Goal: Information Seeking & Learning: Learn about a topic

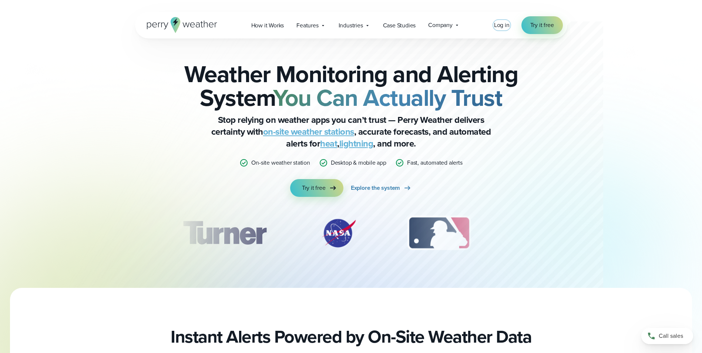
click at [497, 25] on span "Log in" at bounding box center [502, 25] width 16 height 9
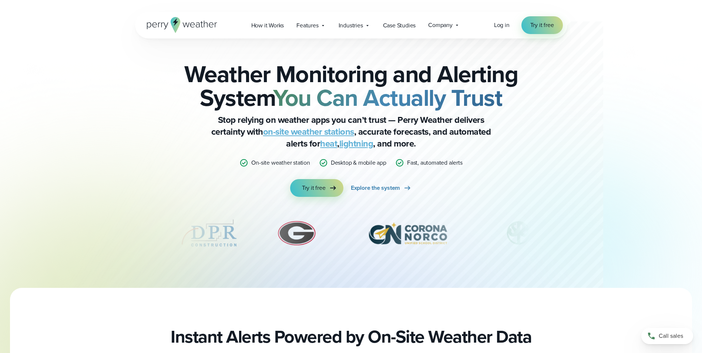
click at [539, 154] on div "Weather Monitoring and Alerting System You Can Actually Trust Stop relying on w…" at bounding box center [351, 164] width 432 height 250
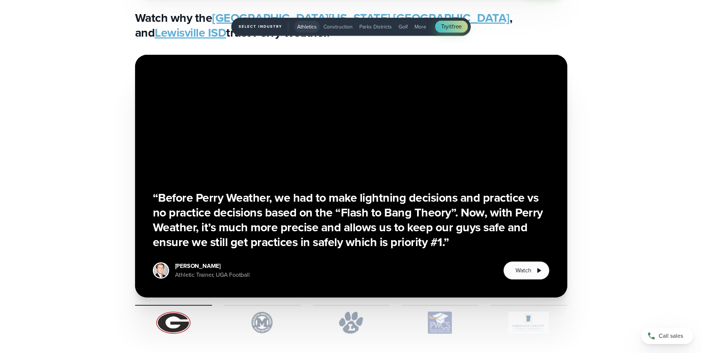
scroll to position [1888, 0]
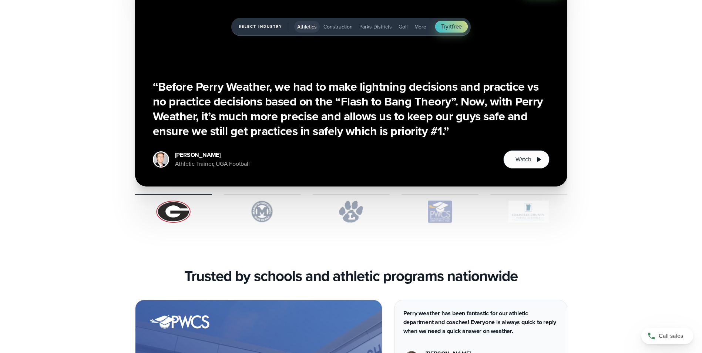
click at [548, 212] on img "1 of 5" at bounding box center [529, 212] width 77 height 22
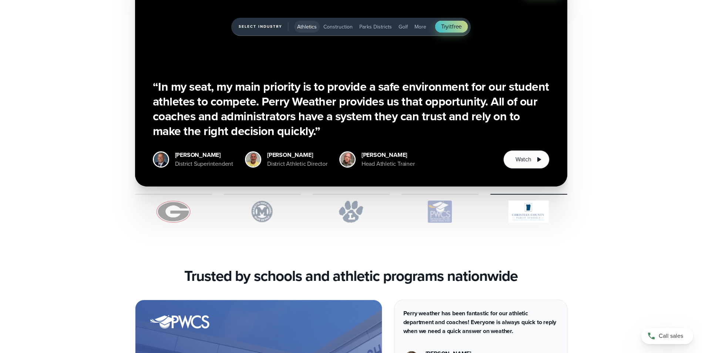
click at [430, 220] on img "1 of 5" at bounding box center [440, 212] width 77 height 22
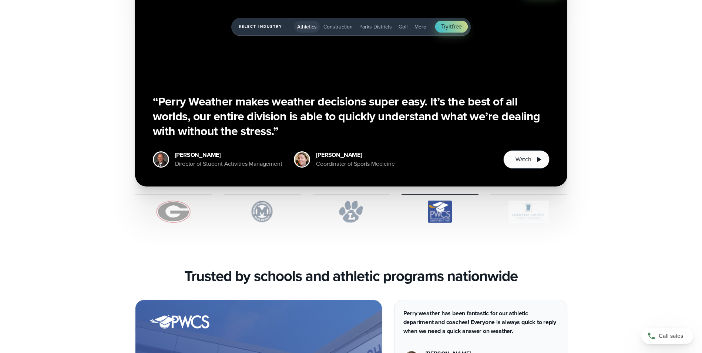
click at [355, 211] on img "1 of 5" at bounding box center [351, 212] width 77 height 22
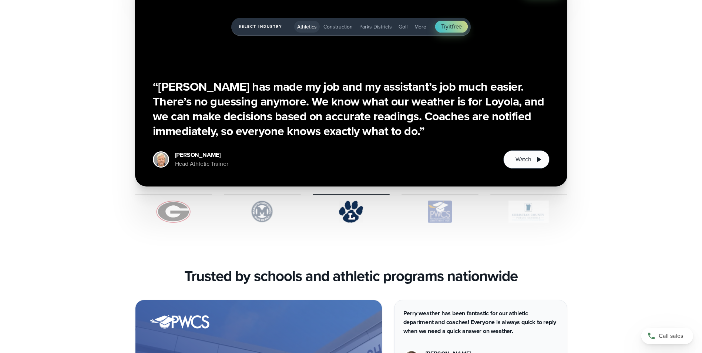
click at [253, 211] on img "1 of 5" at bounding box center [262, 212] width 77 height 22
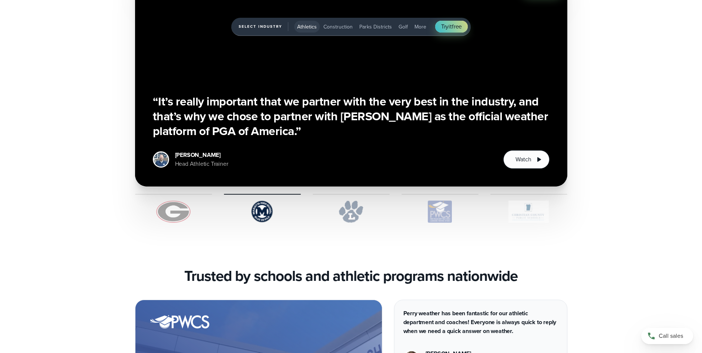
click at [151, 215] on img "1 of 5" at bounding box center [173, 212] width 77 height 22
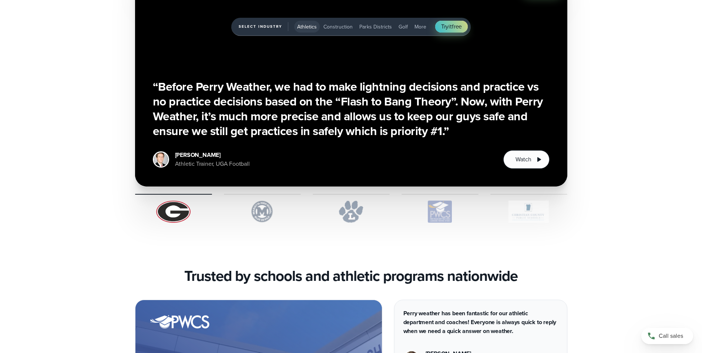
click at [107, 214] on div "“Before Perry Weather, we had to make lightning decisions and practice vs no pr…" at bounding box center [351, 83] width 533 height 279
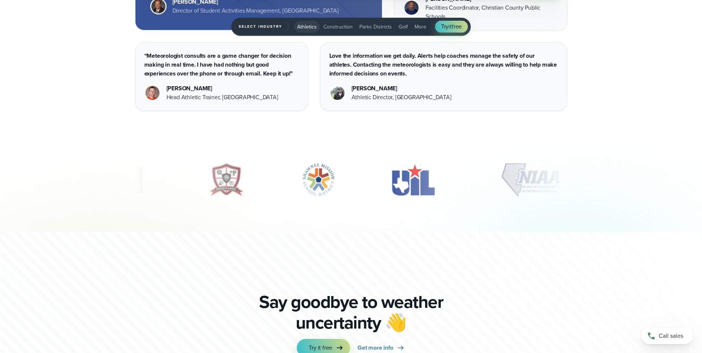
scroll to position [2332, 0]
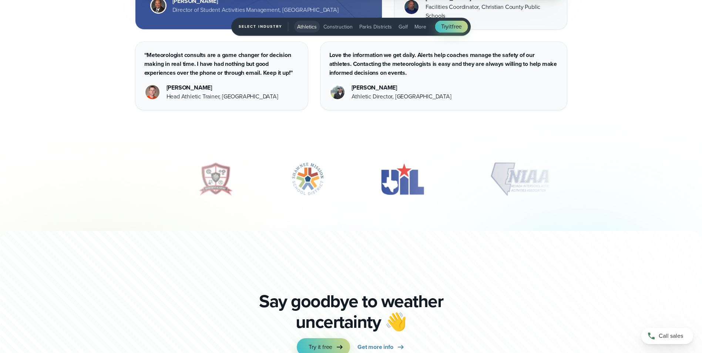
drag, startPoint x: 288, startPoint y: 196, endPoint x: 210, endPoint y: 200, distance: 77.5
click at [218, 200] on div "slideshow" at bounding box center [351, 181] width 432 height 41
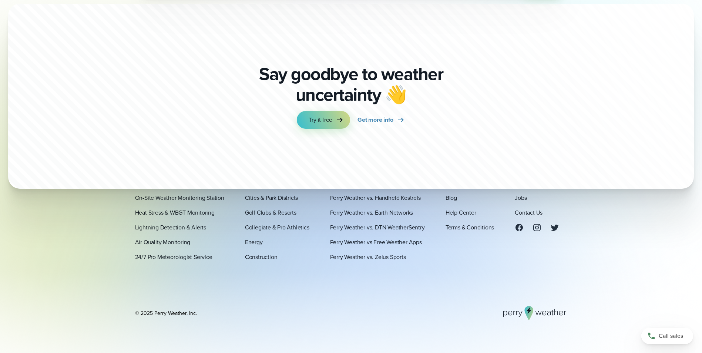
scroll to position [2616, 0]
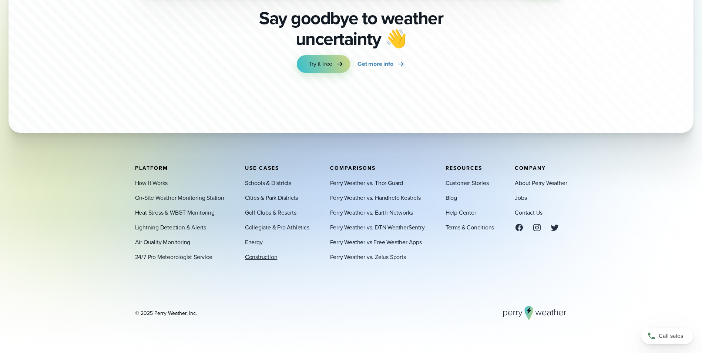
click at [260, 257] on link "Construction" at bounding box center [261, 256] width 33 height 9
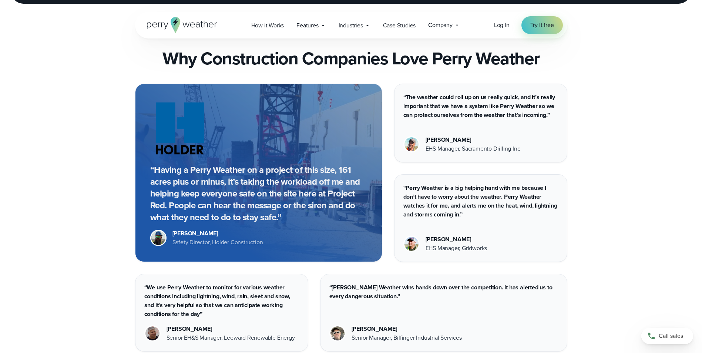
scroll to position [3554, 0]
